Goal: Find specific page/section: Find specific page/section

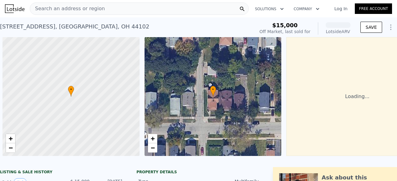
scroll to position [0, 2]
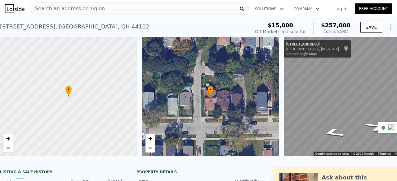
click at [116, 10] on div "Search an address or region" at bounding box center [139, 8] width 219 height 12
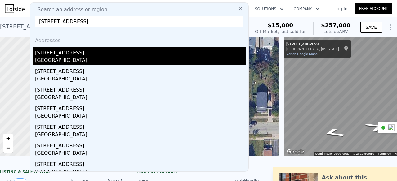
type input "[STREET_ADDRESS]"
click at [97, 60] on div "[GEOGRAPHIC_DATA]" at bounding box center [140, 61] width 211 height 9
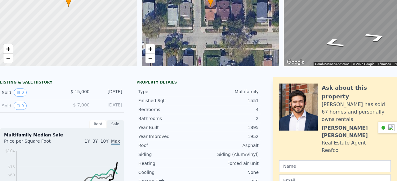
scroll to position [0, 0]
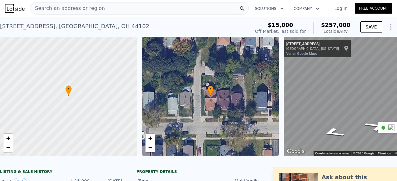
click at [130, 8] on div "Search an address or region" at bounding box center [139, 8] width 219 height 12
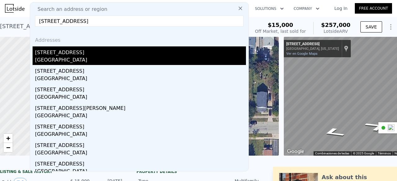
type input "[STREET_ADDRESS]"
click at [76, 52] on div "[STREET_ADDRESS]" at bounding box center [140, 51] width 211 height 10
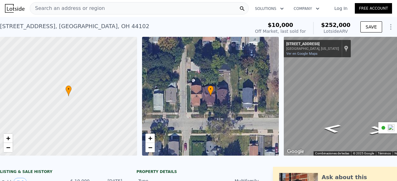
click at [178, 7] on div "Search an address or region" at bounding box center [139, 8] width 219 height 12
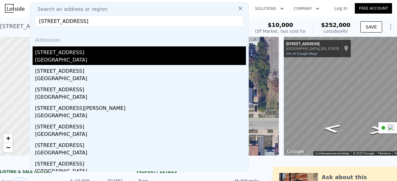
type input "[STREET_ADDRESS]"
click at [127, 58] on div "[GEOGRAPHIC_DATA]" at bounding box center [140, 60] width 211 height 9
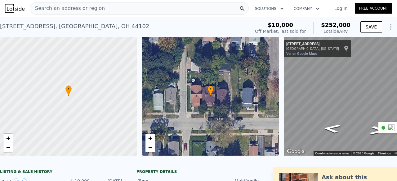
click at [172, 7] on div "Search an address or region" at bounding box center [139, 8] width 219 height 12
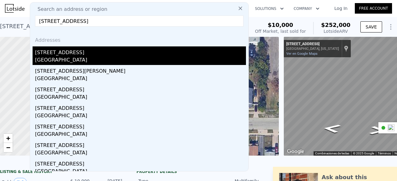
type input "[STREET_ADDRESS]"
click at [113, 59] on div "[GEOGRAPHIC_DATA]" at bounding box center [140, 60] width 211 height 9
